Goal: Information Seeking & Learning: Find specific fact

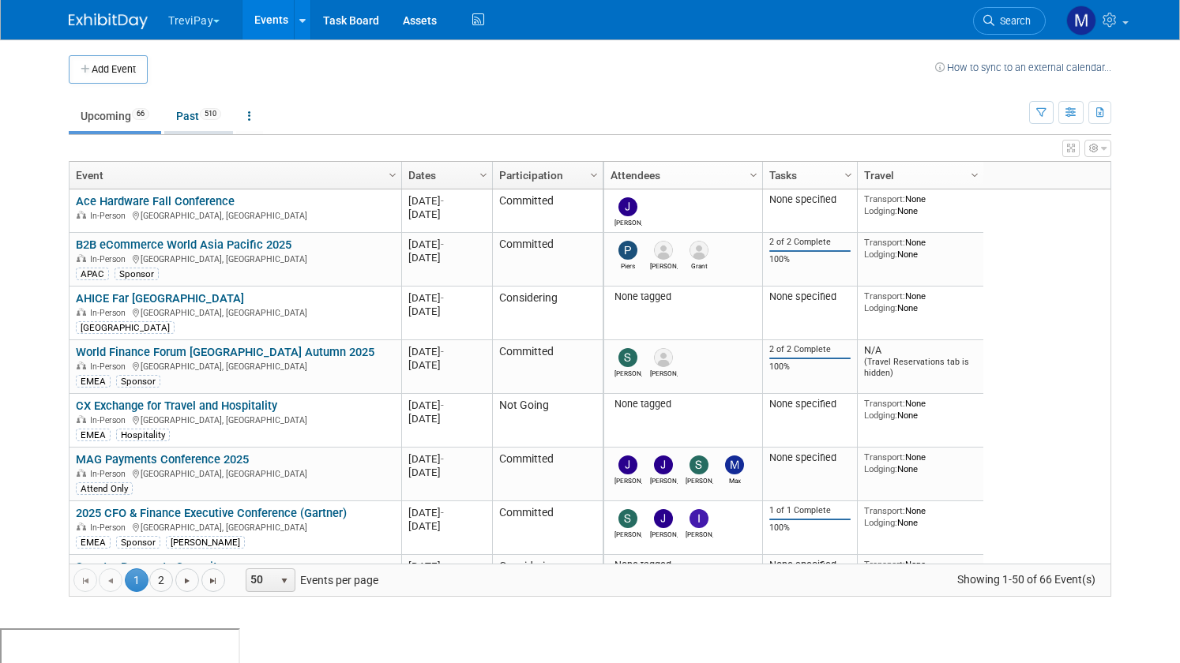
click at [201, 117] on link "Past 510" at bounding box center [198, 116] width 69 height 30
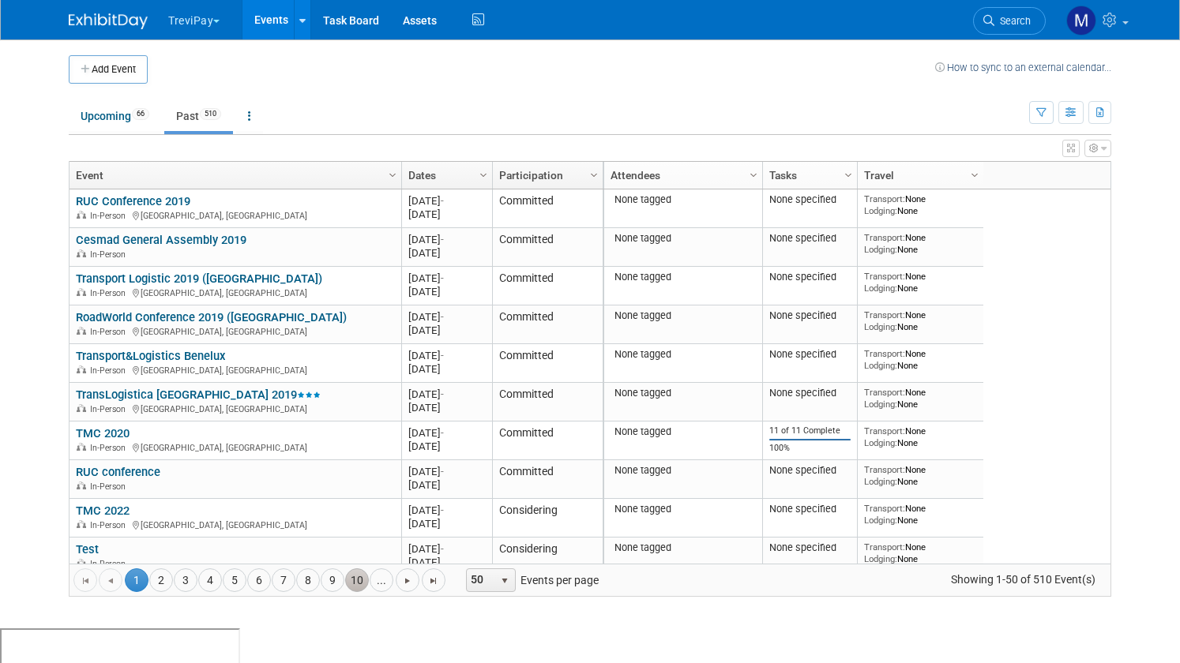
click at [359, 581] on link "10" at bounding box center [357, 581] width 24 height 24
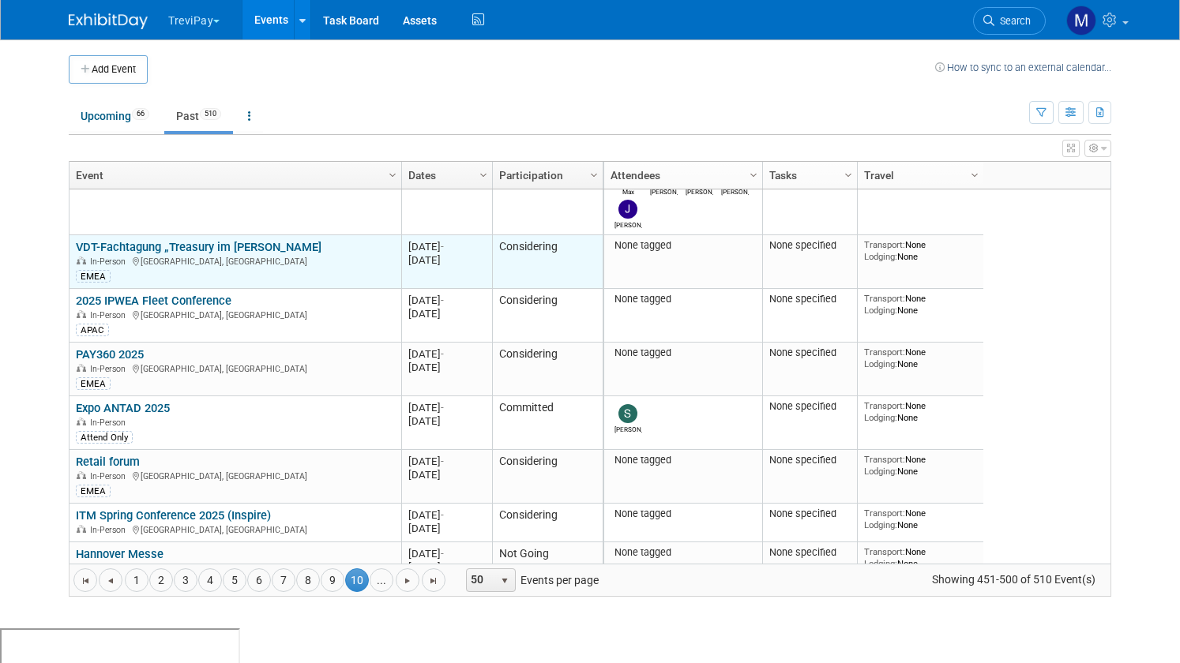
scroll to position [171, 0]
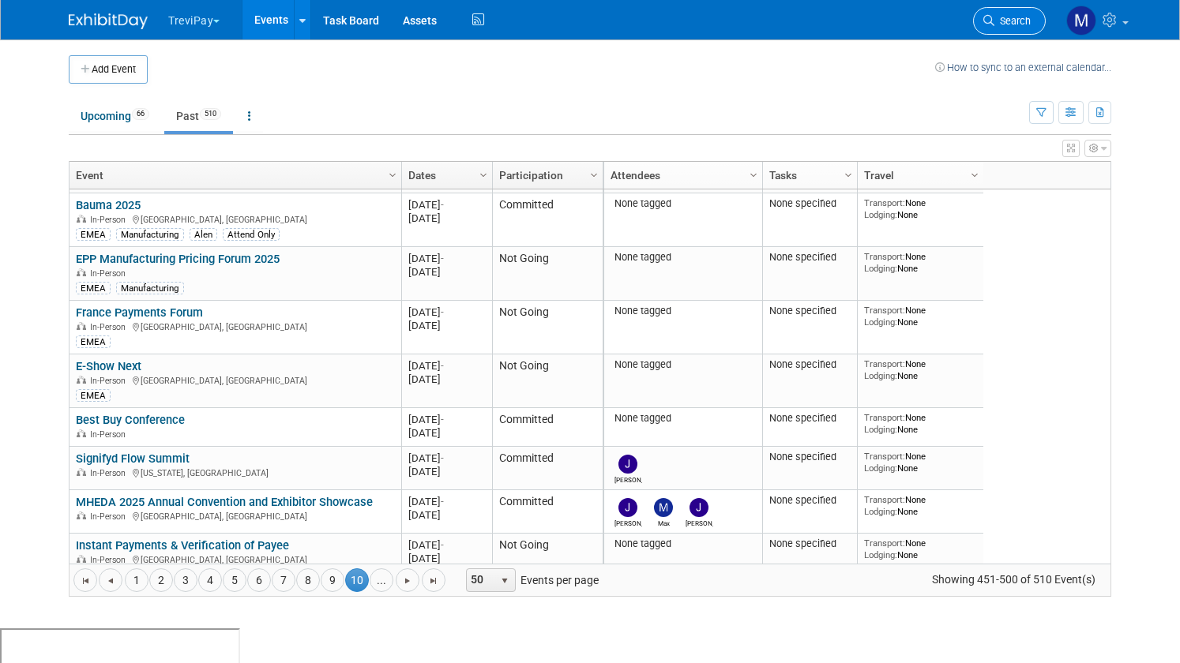
click at [1002, 17] on span "Search" at bounding box center [1012, 21] width 36 height 12
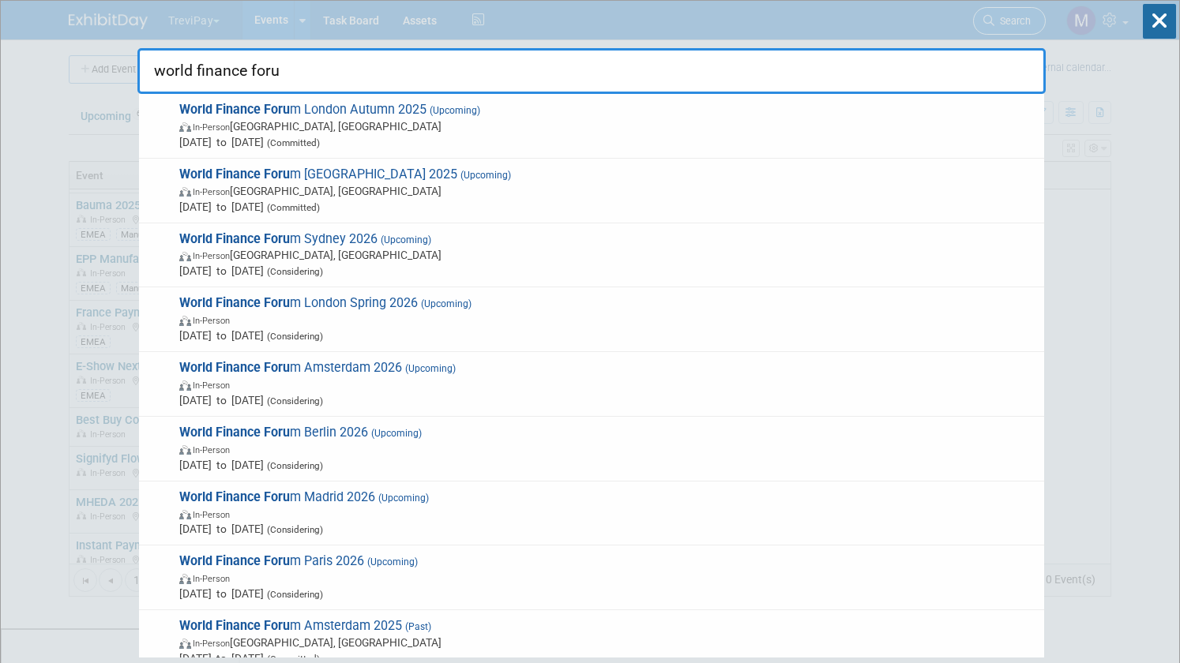
type input "world finance forum"
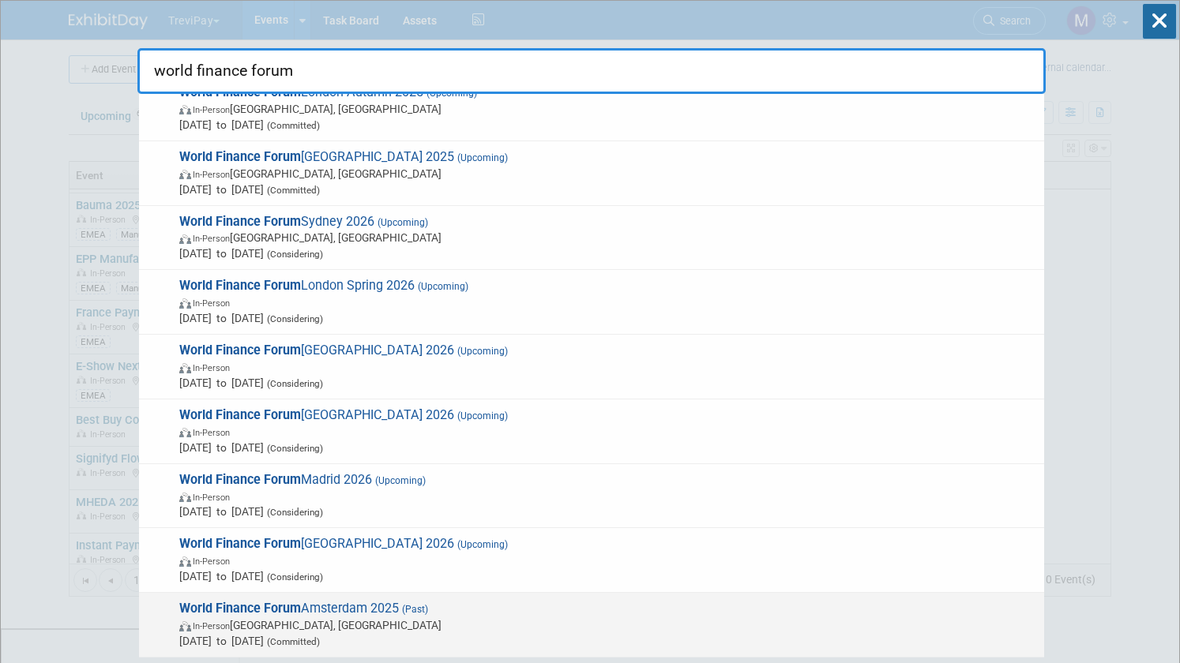
click at [170, 610] on div "World Finance Forum [GEOGRAPHIC_DATA] 2025 (Past) In-Person [GEOGRAPHIC_DATA], …" at bounding box center [591, 625] width 905 height 65
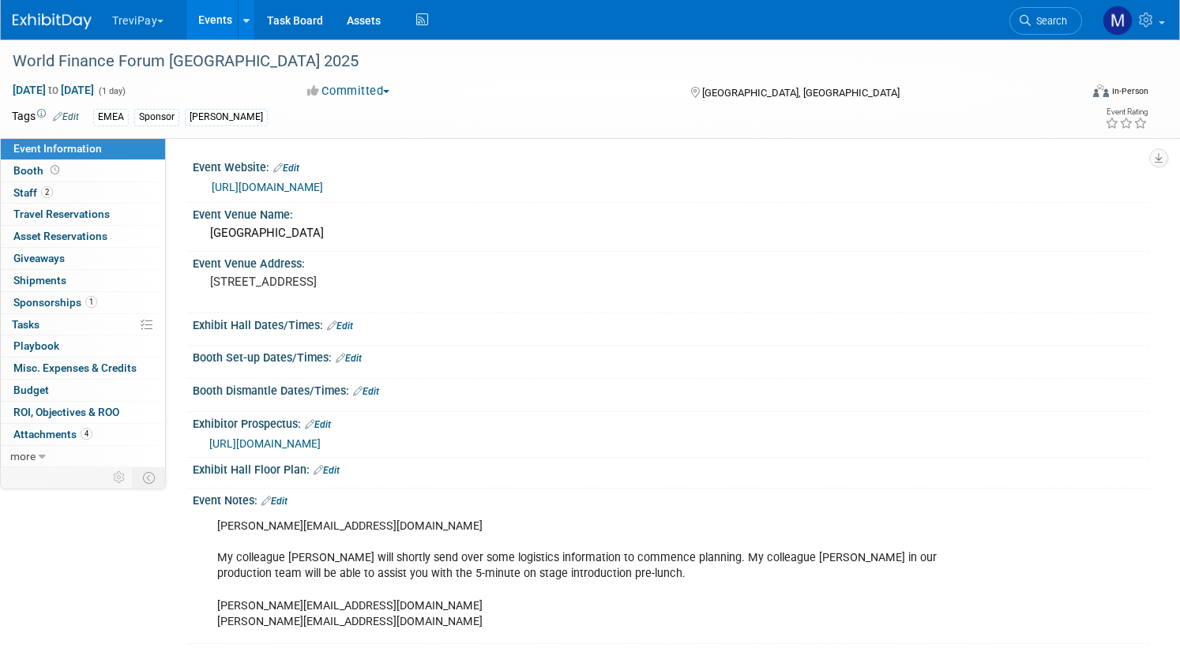
click at [323, 186] on link "[URL][DOMAIN_NAME]" at bounding box center [267, 187] width 111 height 13
